Goal: Find specific page/section: Find specific page/section

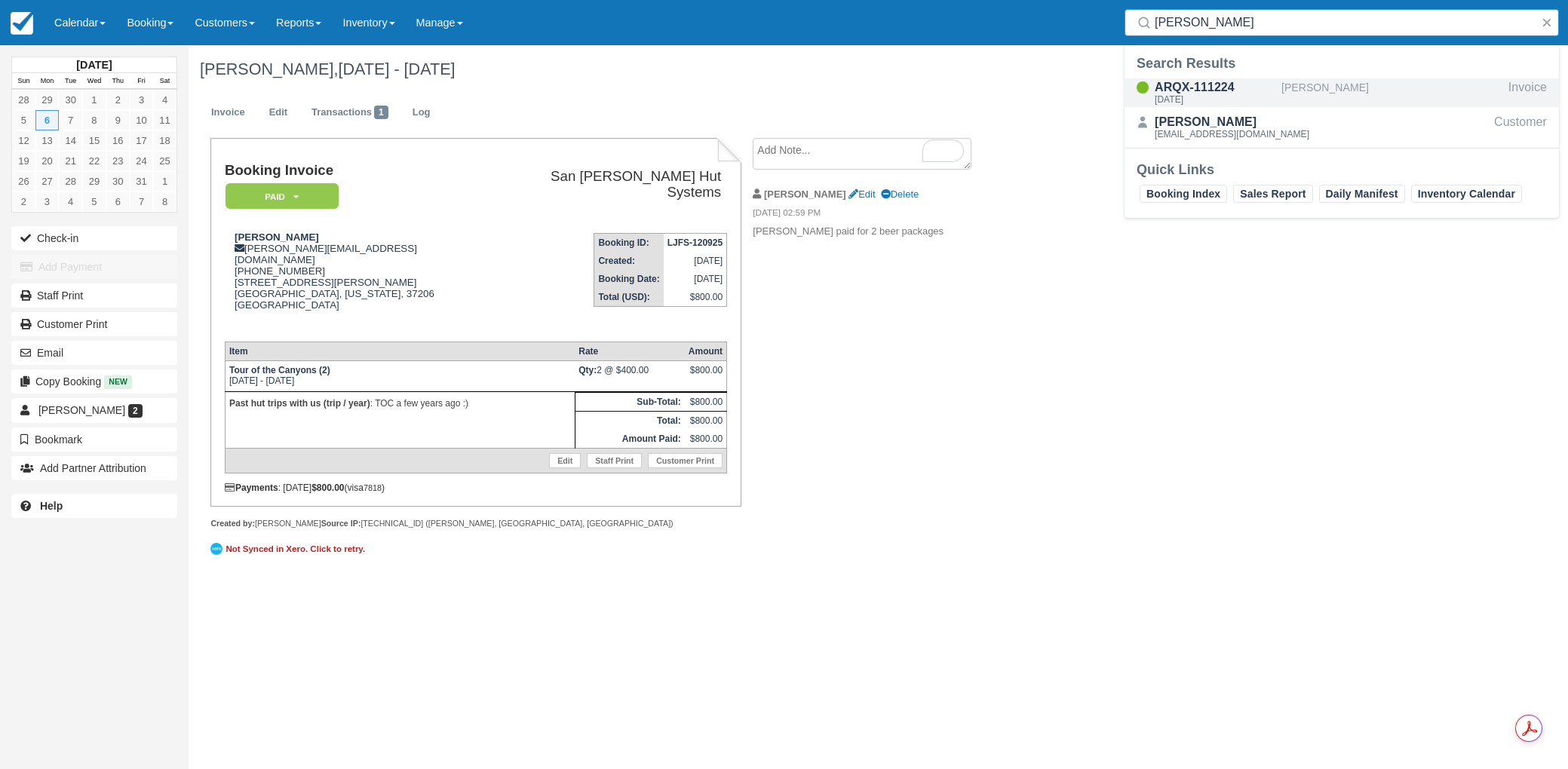
type input "daly"
click at [1211, 91] on div "ARQX-111224" at bounding box center [1215, 87] width 120 height 18
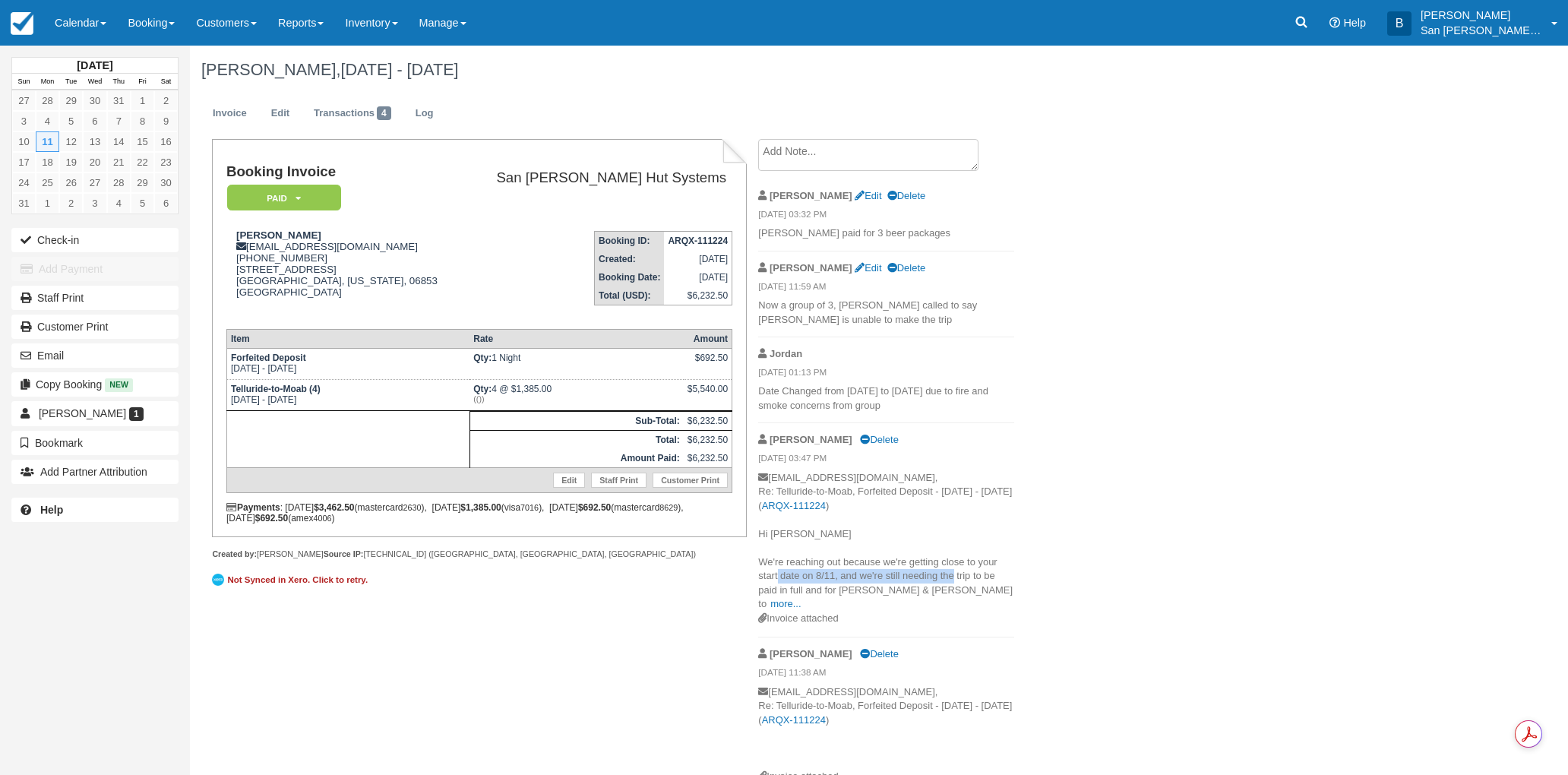
drag, startPoint x: 775, startPoint y: 580, endPoint x: 950, endPoint y: 577, distance: 175.0
click at [950, 577] on p "mddaly63@gmail.com, Re: Telluride-to-Moab, Forfeited Deposit - Mon Aug 11 2025 …" at bounding box center [886, 541] width 256 height 140
click at [855, 612] on div "Invoice attached" at bounding box center [886, 619] width 256 height 14
click at [1294, 18] on link at bounding box center [1301, 23] width 35 height 45
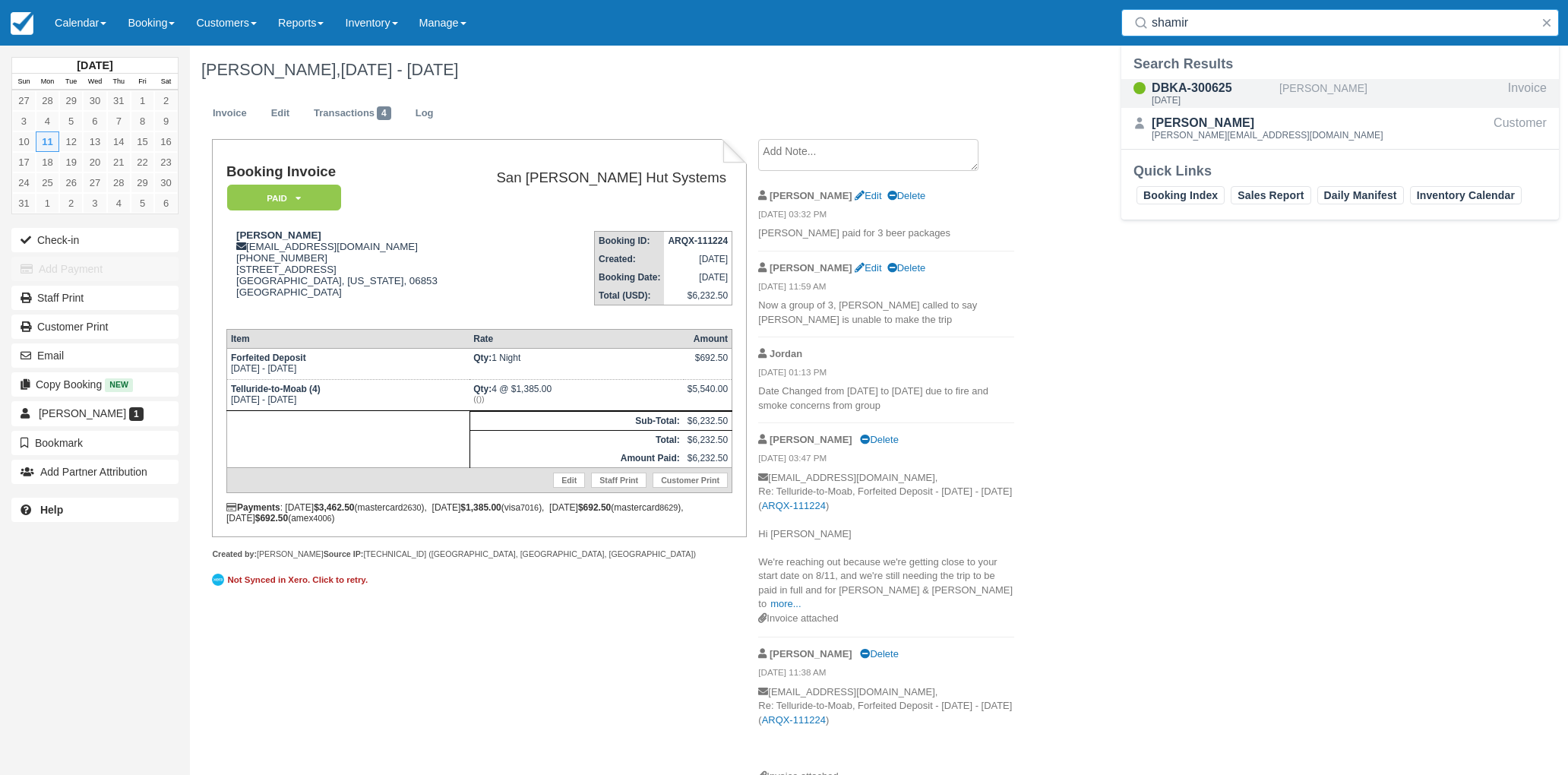
type input "shamir"
click at [1197, 101] on div "Tue Sep 16 2025" at bounding box center [1212, 100] width 121 height 9
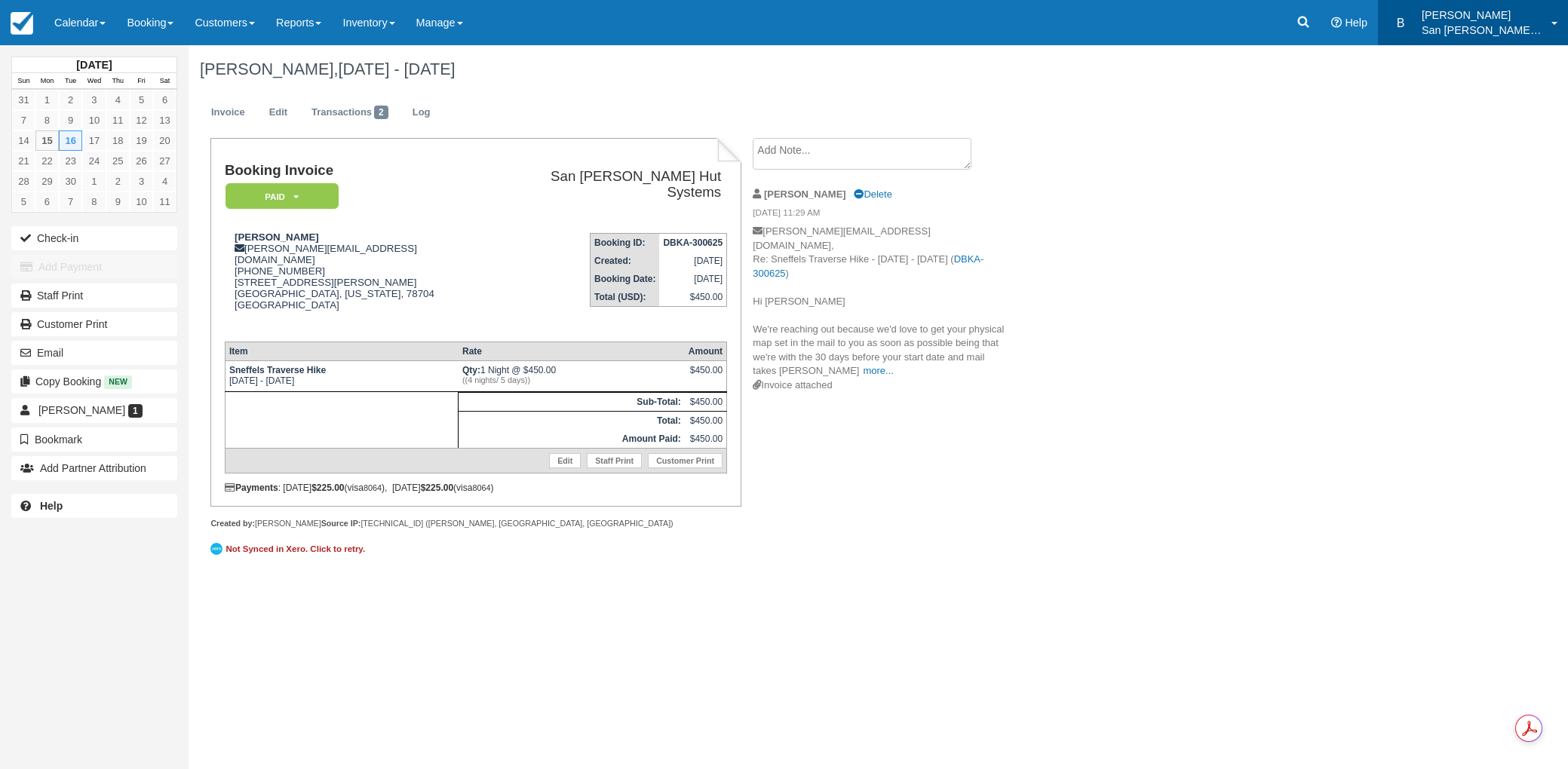
click at [1471, 22] on p "San [PERSON_NAME] Hut Systems" at bounding box center [1482, 30] width 120 height 15
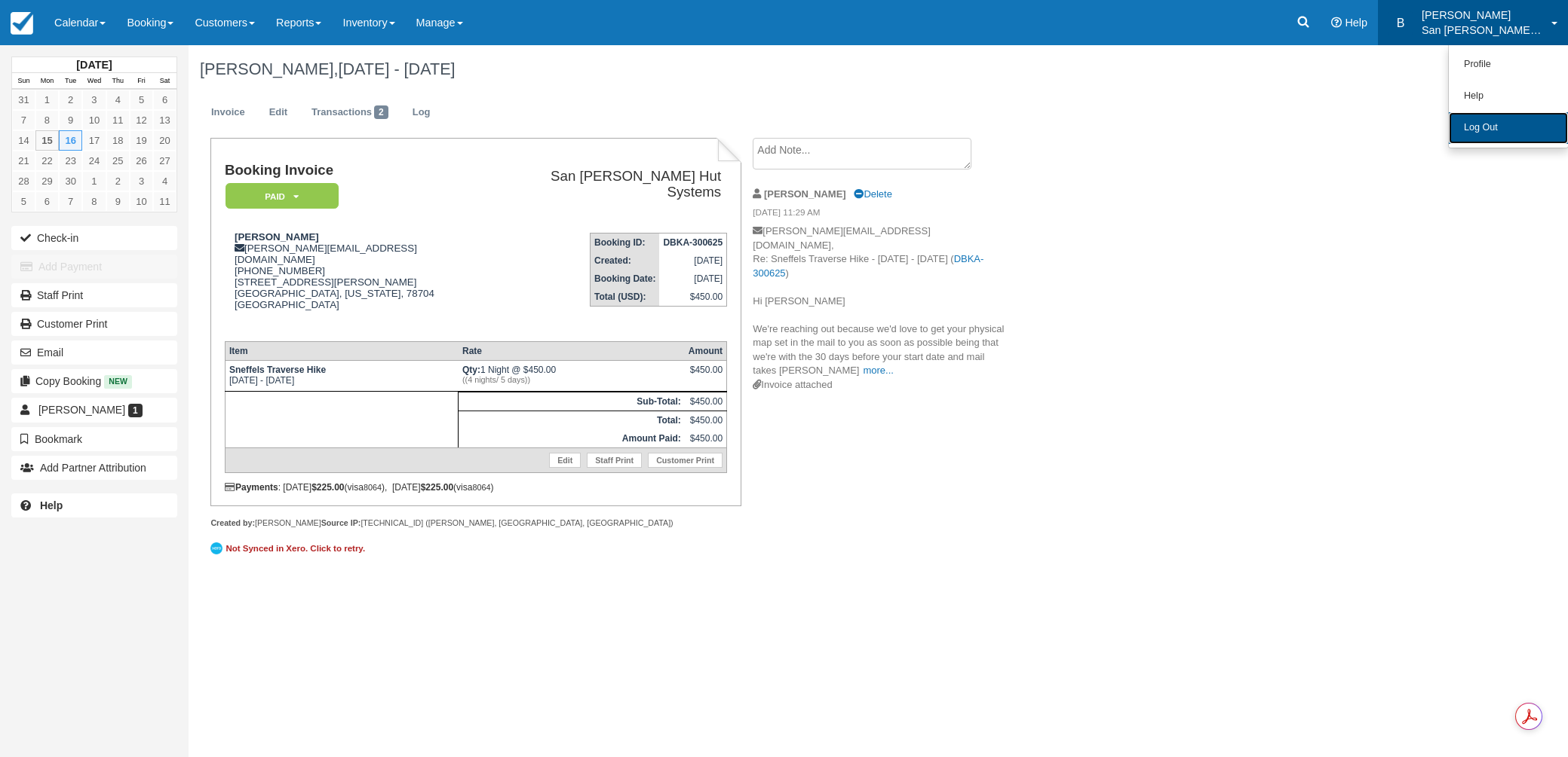
click at [1490, 124] on link "Log Out" at bounding box center [1508, 128] width 120 height 31
